Goal: Register for event/course

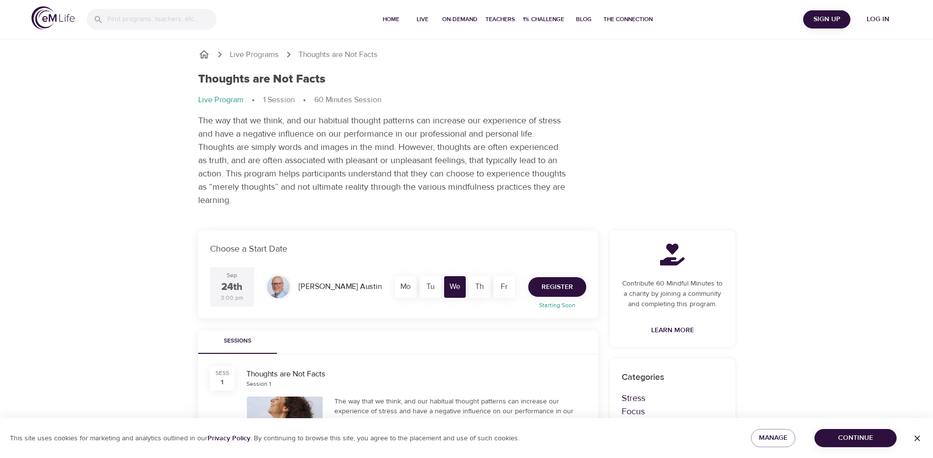
click at [563, 284] on span "Register" at bounding box center [556, 287] width 31 height 12
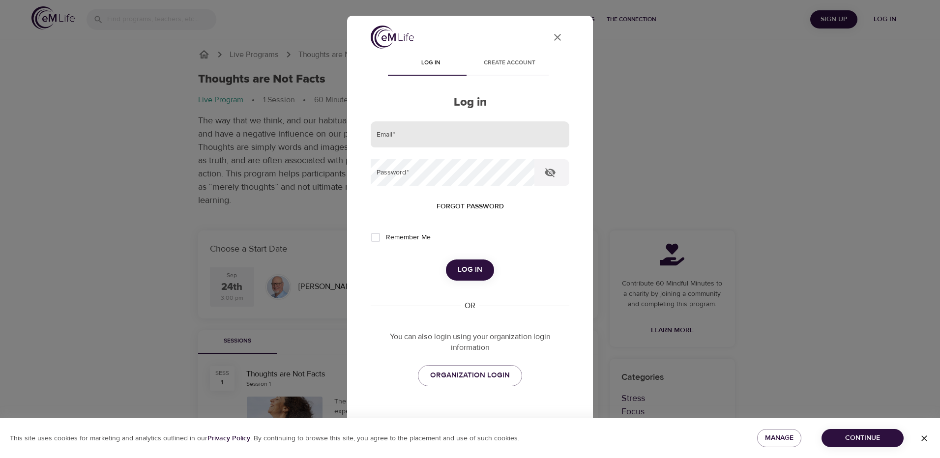
click at [429, 132] on input "email" at bounding box center [470, 134] width 199 height 27
type input "[EMAIL_ADDRESS][DOMAIN_NAME]"
click at [469, 264] on span "Log in" at bounding box center [470, 270] width 25 height 13
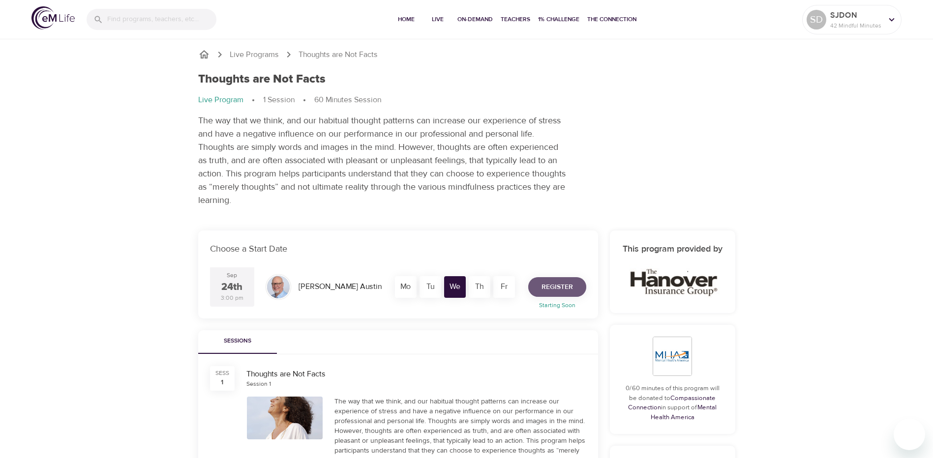
click at [565, 286] on span "Register" at bounding box center [556, 287] width 31 height 12
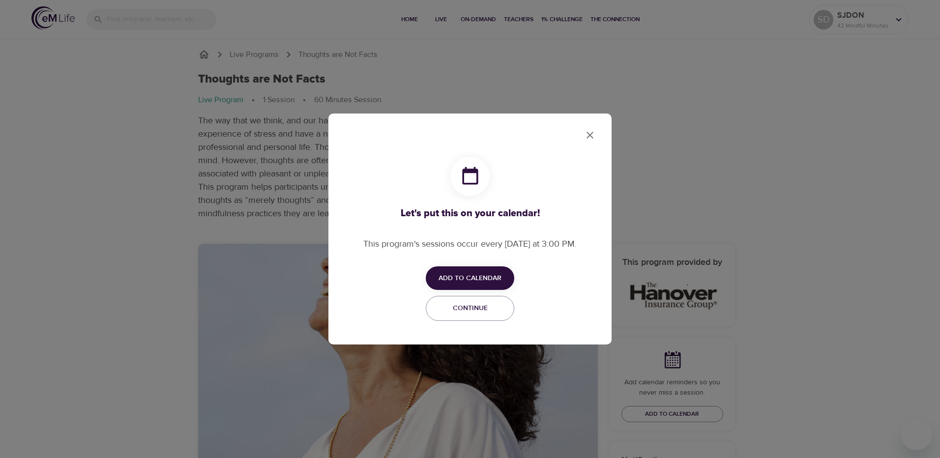
checkbox input "true"
click at [480, 278] on span "Add to Calendar" at bounding box center [470, 278] width 63 height 12
click at [495, 309] on li "Add to Google Calendar Outlook" at bounding box center [485, 316] width 118 height 19
click at [591, 134] on div at bounding box center [470, 229] width 940 height 458
click at [494, 313] on span "Continue" at bounding box center [470, 308] width 76 height 12
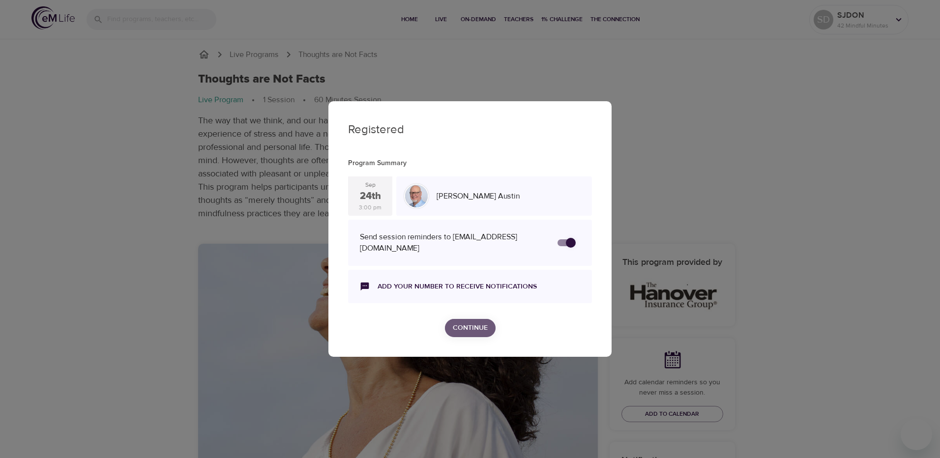
click at [483, 322] on span "Continue" at bounding box center [470, 328] width 35 height 12
